Goal: Navigation & Orientation: Go to known website

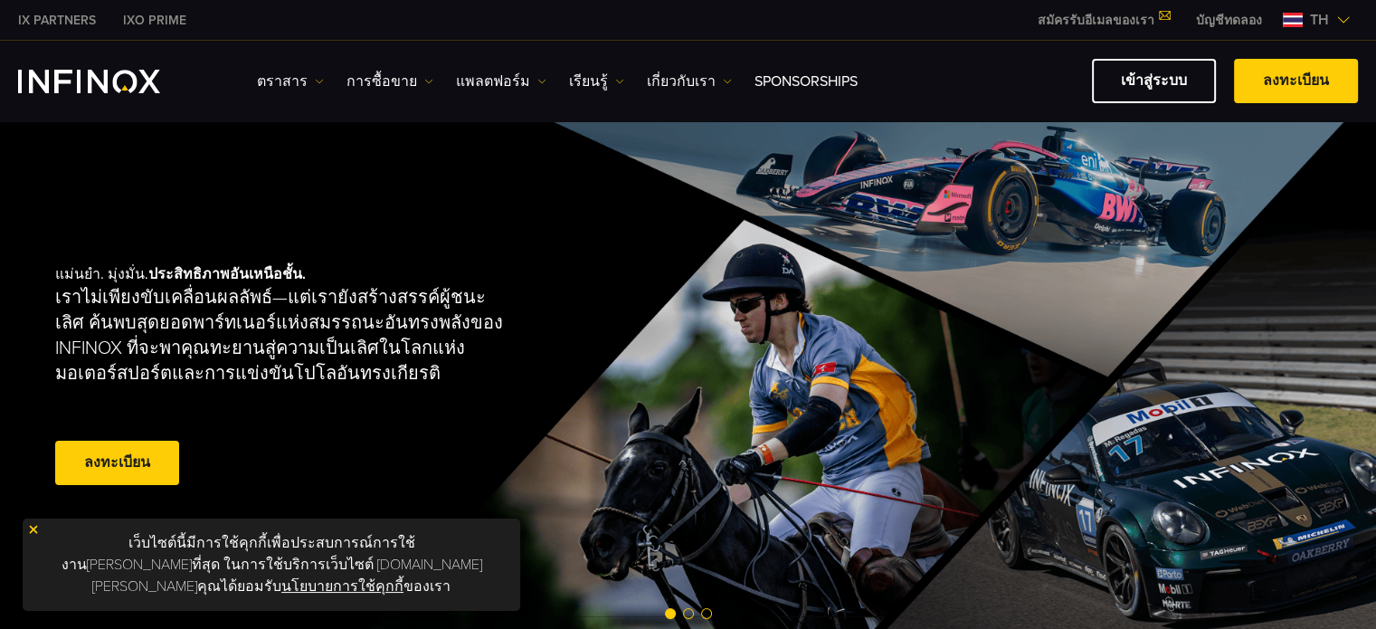
click at [1331, 17] on span "th" at bounding box center [1318, 20] width 33 height 22
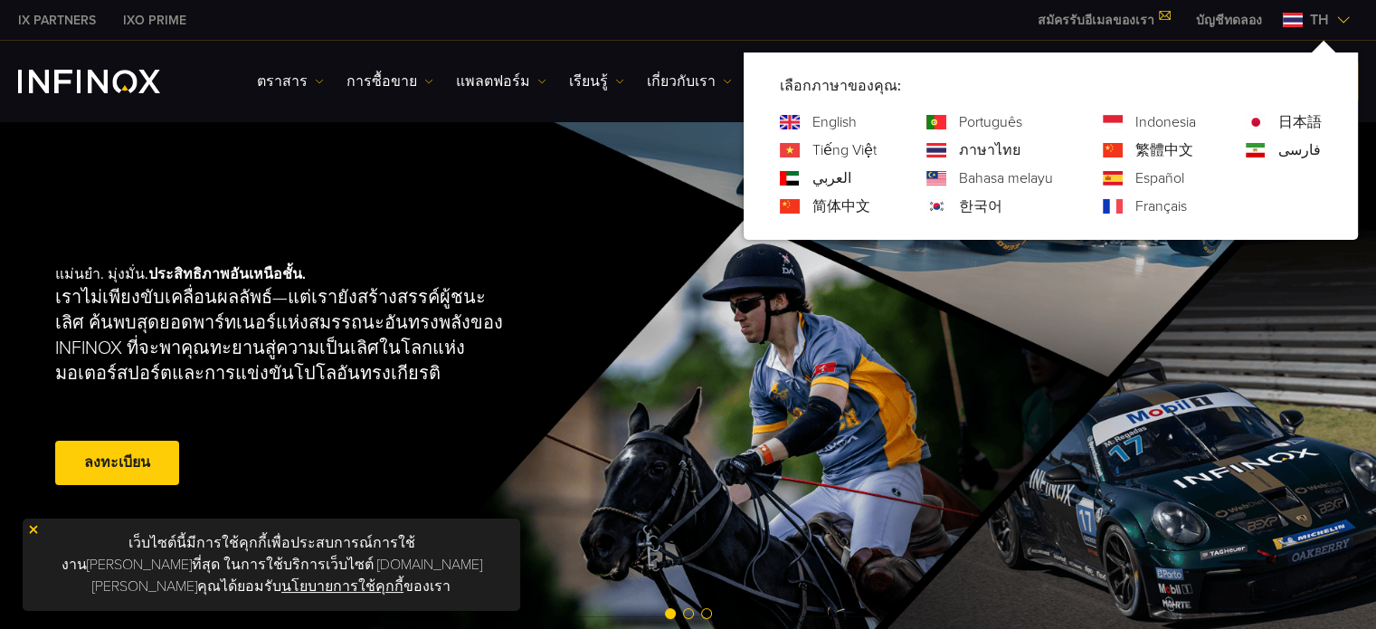
click at [816, 120] on link "English" at bounding box center [834, 122] width 44 height 22
